Goal: Task Accomplishment & Management: Use online tool/utility

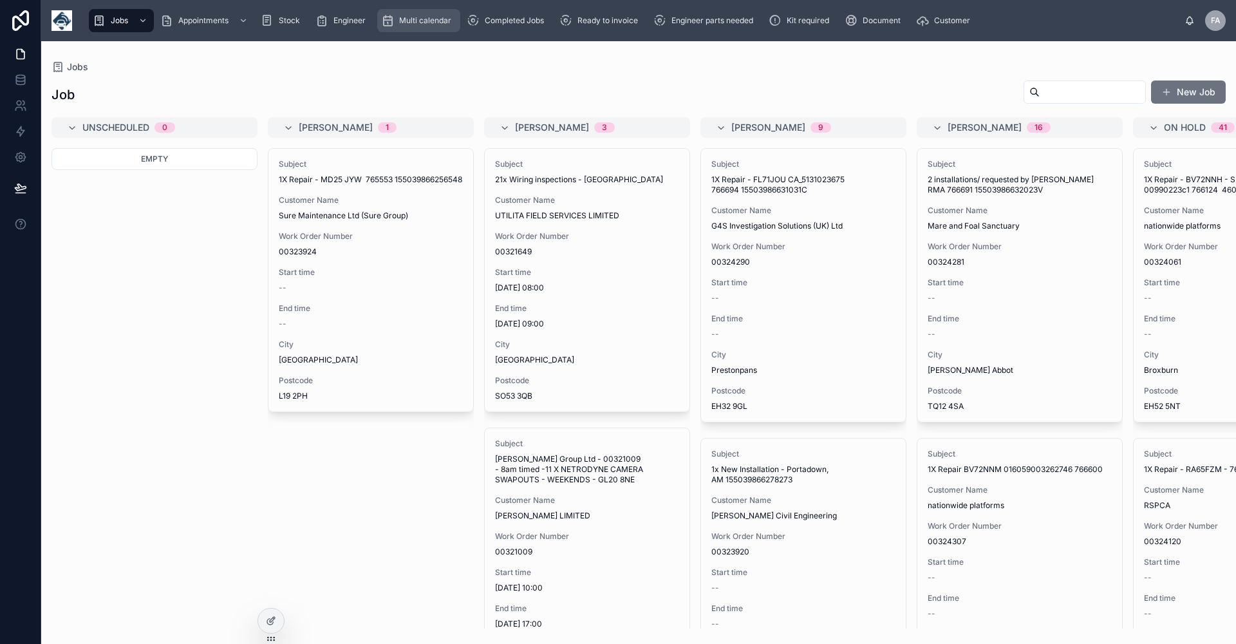
click at [421, 24] on span "Multi calendar" at bounding box center [425, 20] width 52 height 10
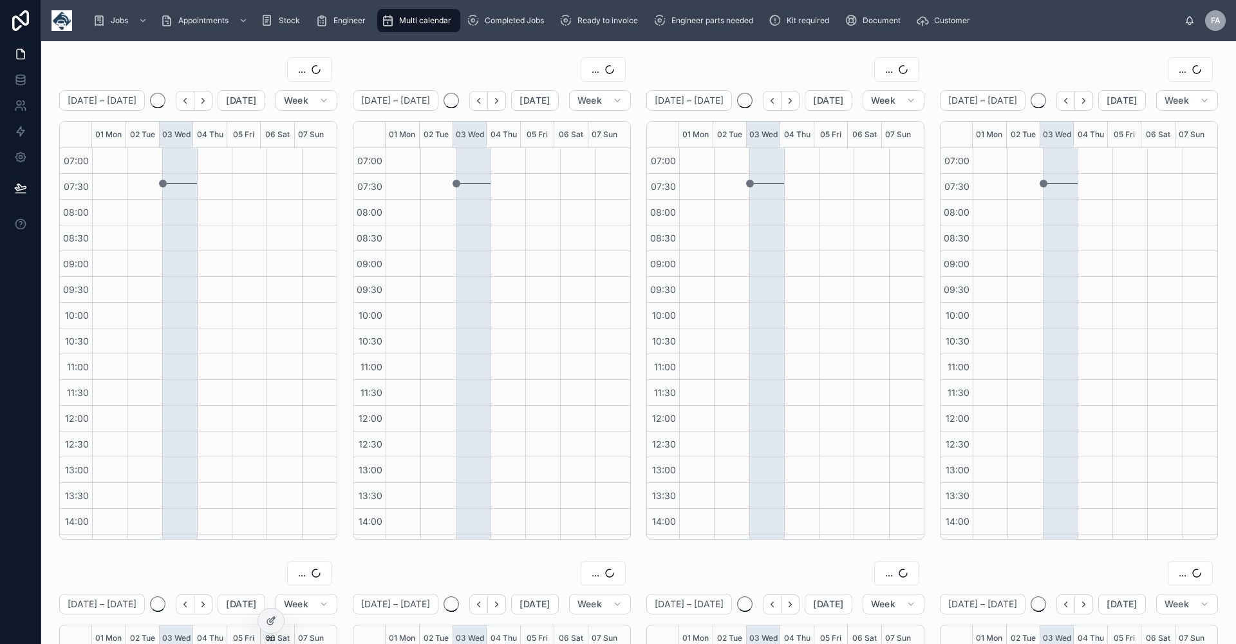
scroll to position [227, 0]
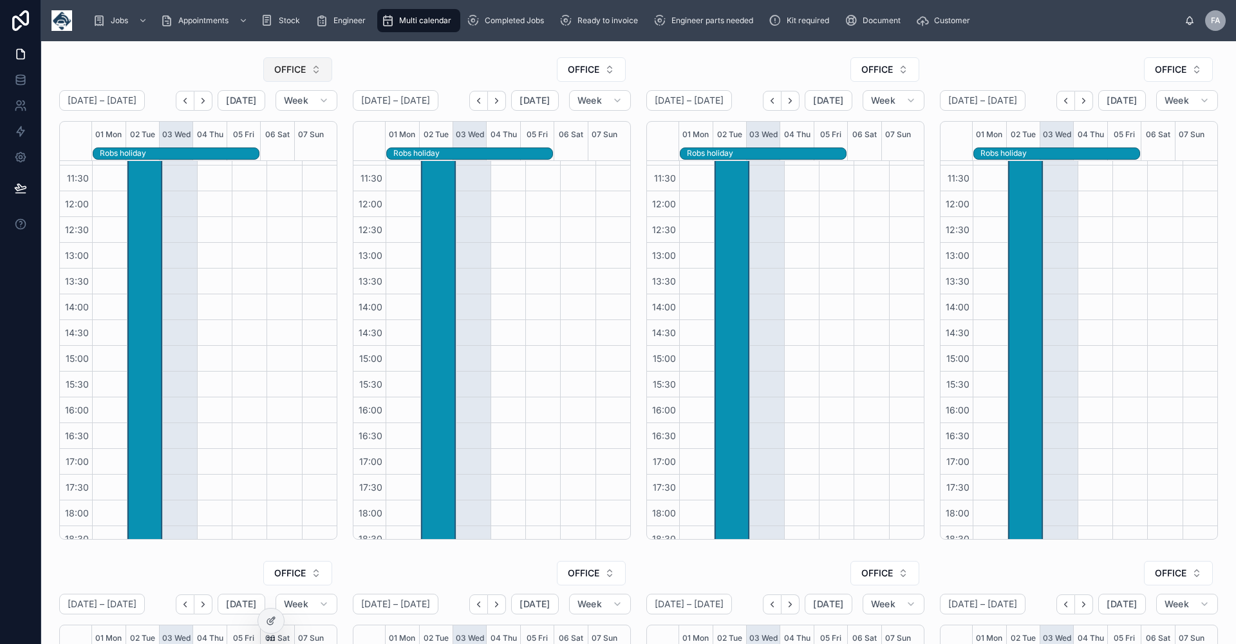
click at [314, 69] on button "OFFICE" at bounding box center [297, 69] width 69 height 24
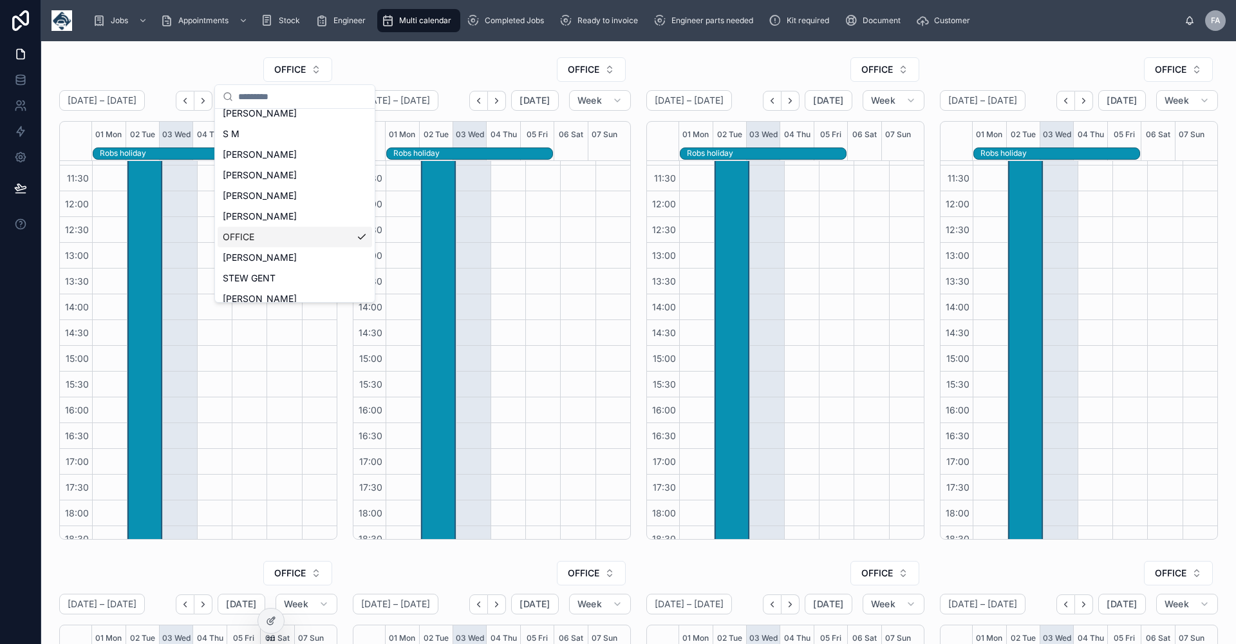
scroll to position [5, 0]
click at [277, 178] on div "[PERSON_NAME]" at bounding box center [295, 179] width 154 height 21
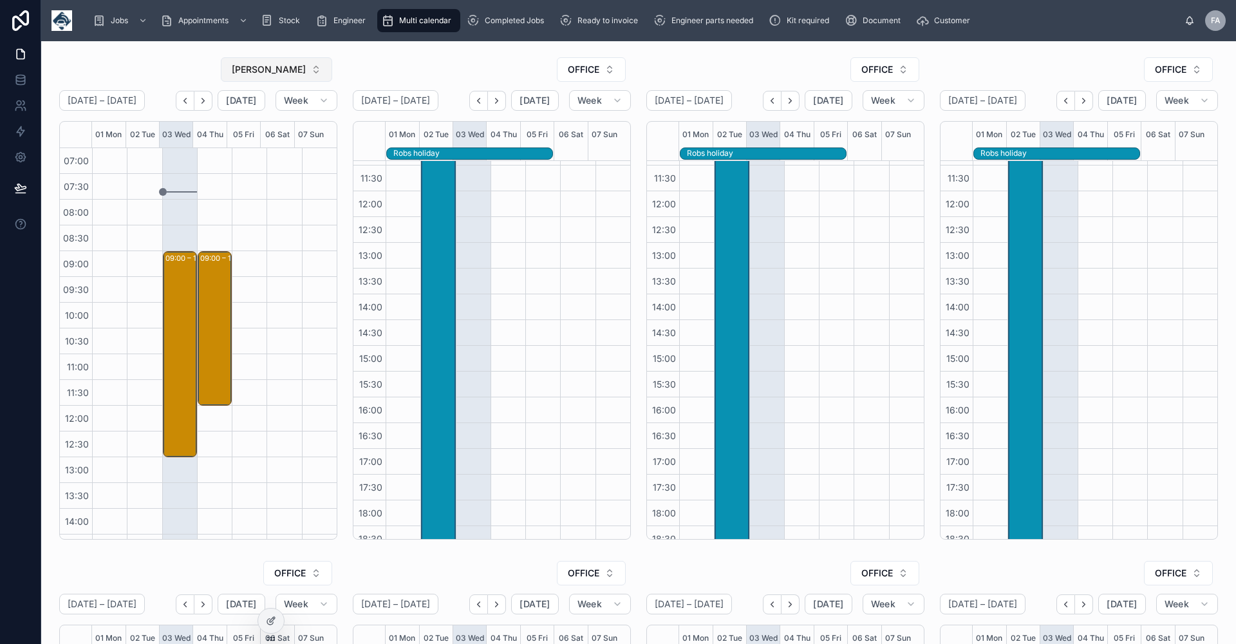
click at [314, 70] on button "[PERSON_NAME]" at bounding box center [276, 69] width 111 height 24
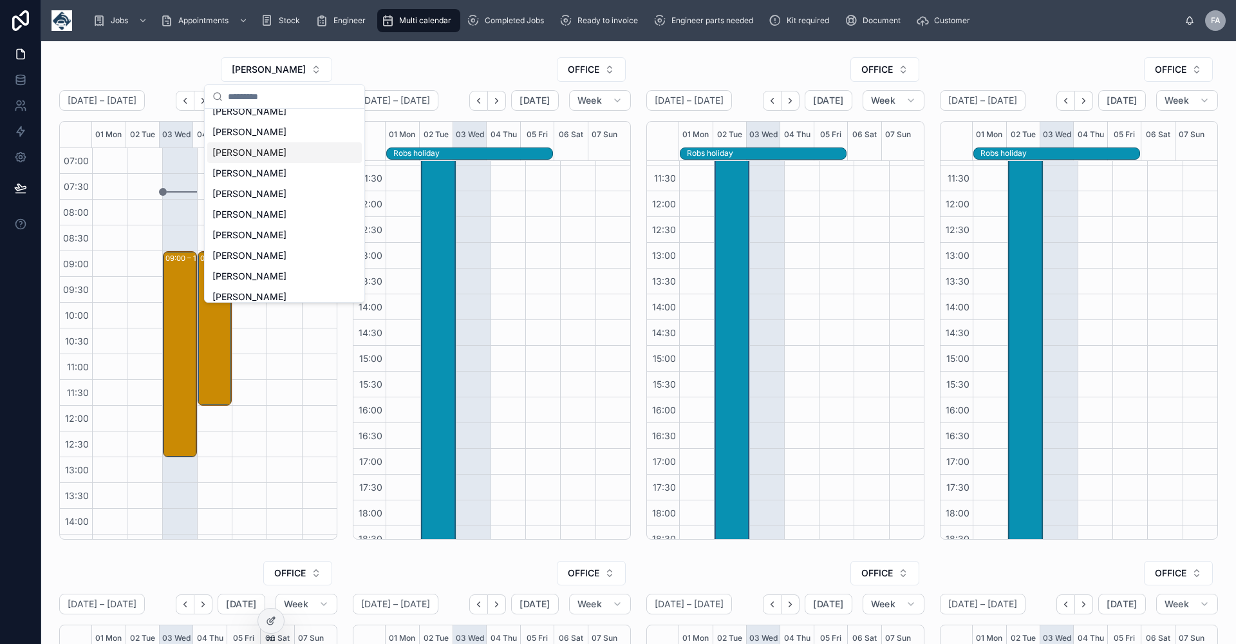
scroll to position [343, 0]
click at [249, 228] on span "[PERSON_NAME]" at bounding box center [249, 231] width 74 height 13
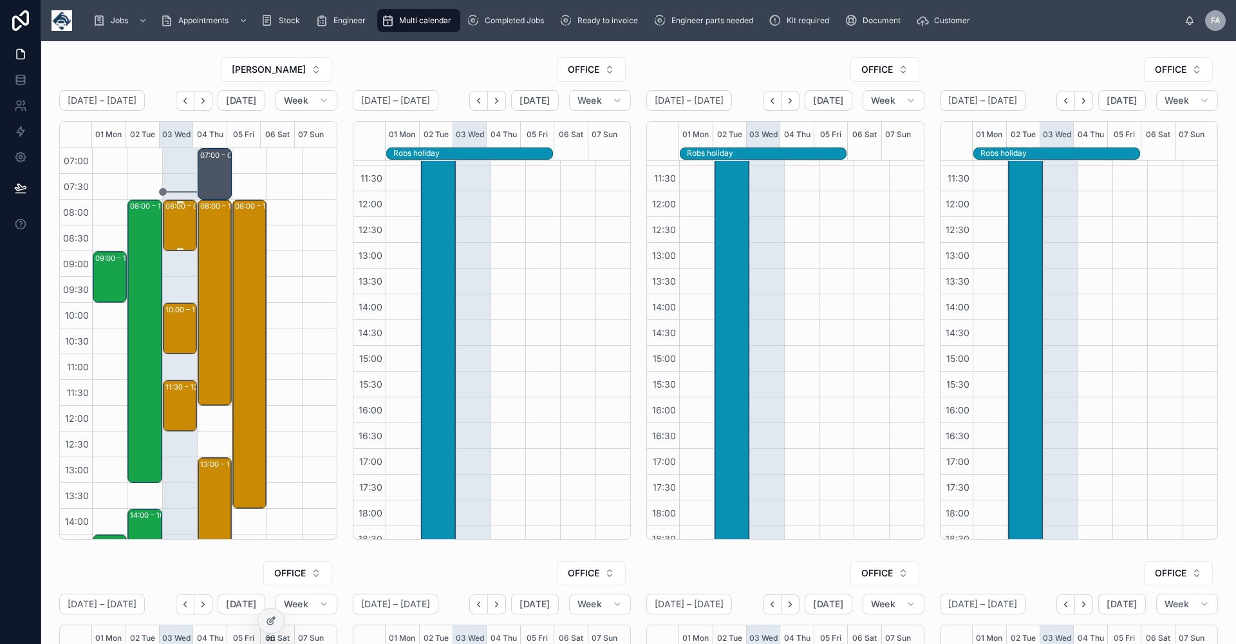
click at [180, 220] on div "08:00 – 09:00 Crown Paints Limited - 00323825 - TIMED 8AM - [GEOGRAPHIC_DATA] -…" at bounding box center [180, 225] width 30 height 49
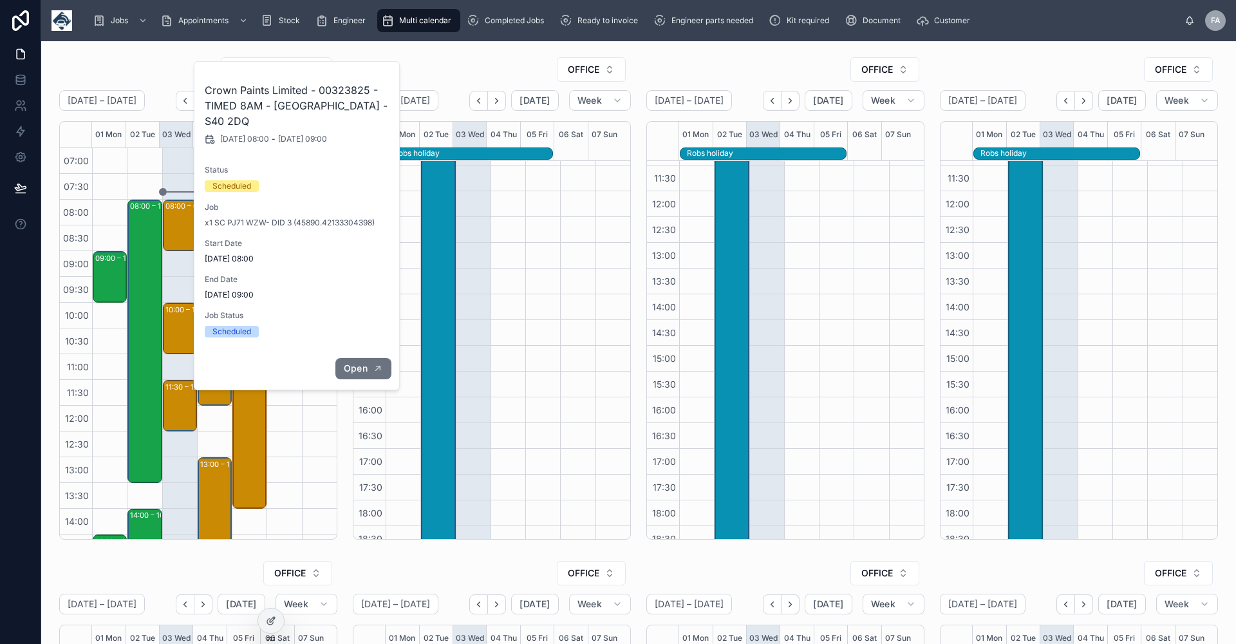
click at [365, 366] on span "Open" at bounding box center [356, 368] width 24 height 12
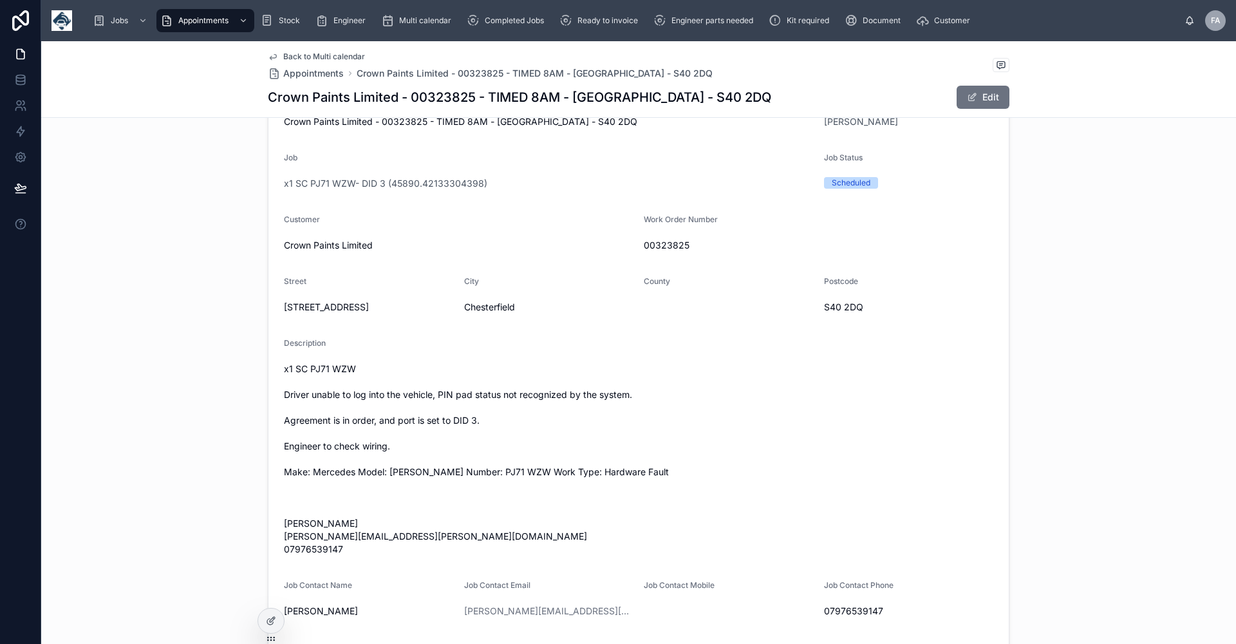
scroll to position [265, 0]
